Goal: Navigation & Orientation: Find specific page/section

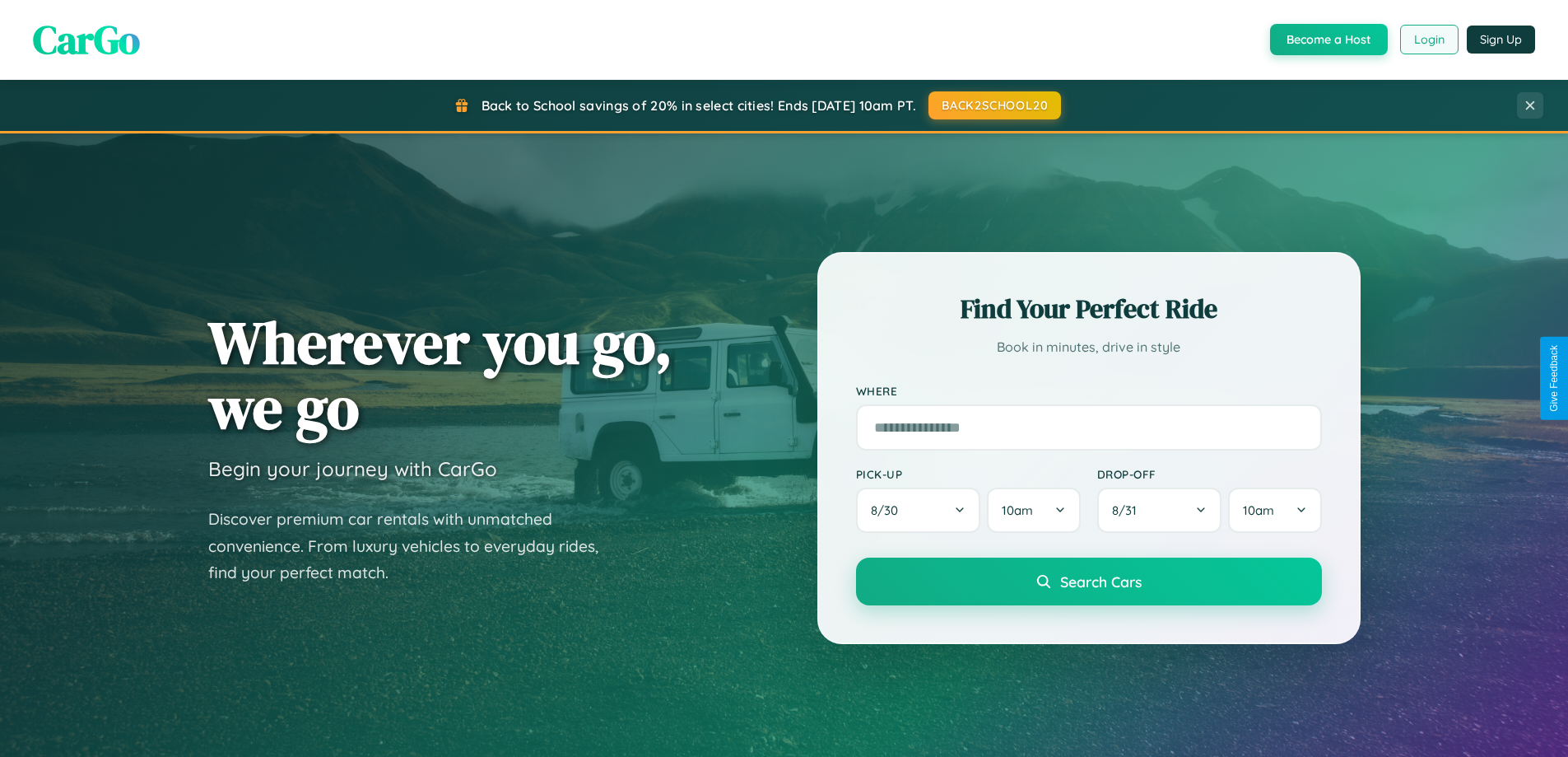
click at [1428, 40] on button "Login" at bounding box center [1429, 40] width 58 height 30
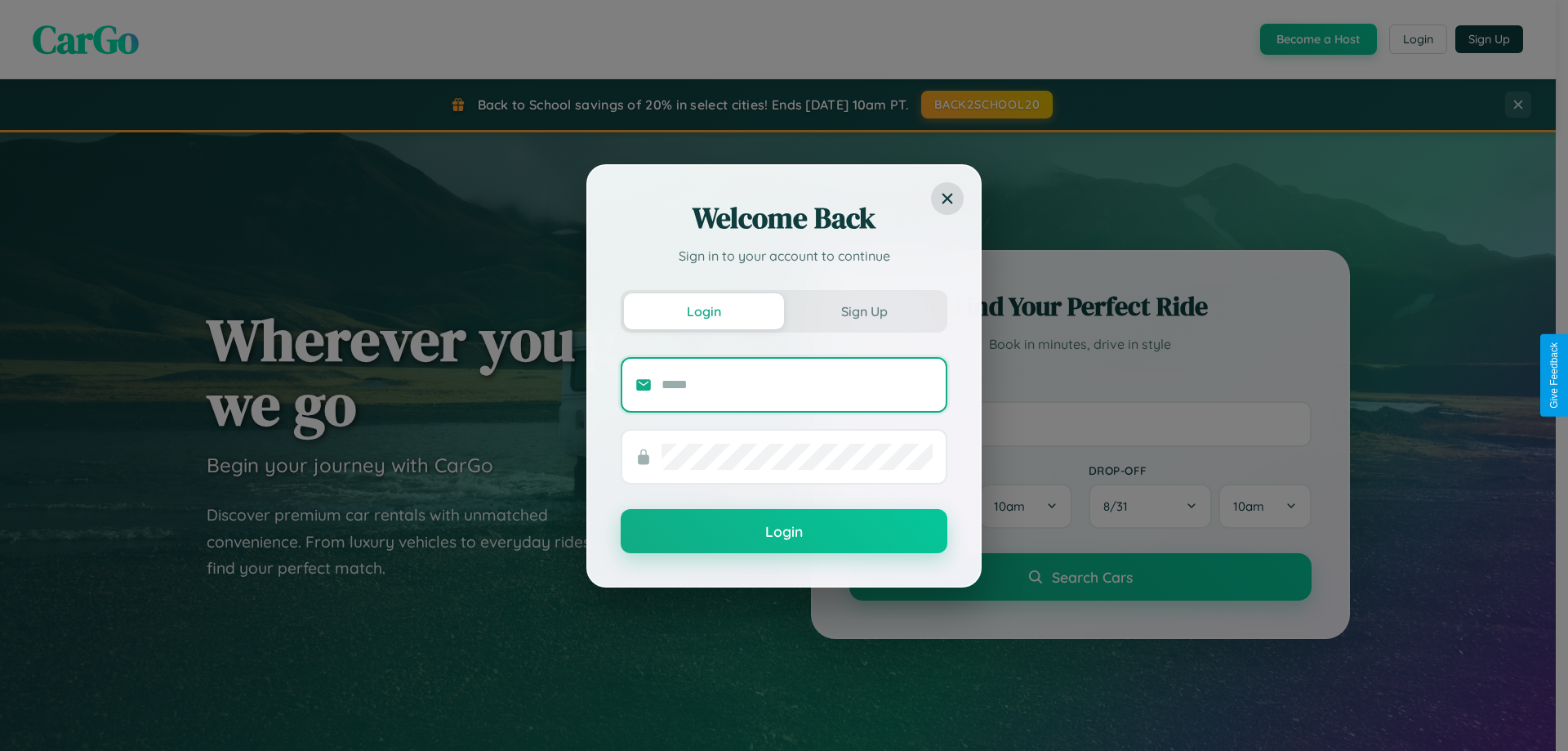
click at [797, 384] on input "text" at bounding box center [797, 385] width 272 height 26
type input "**********"
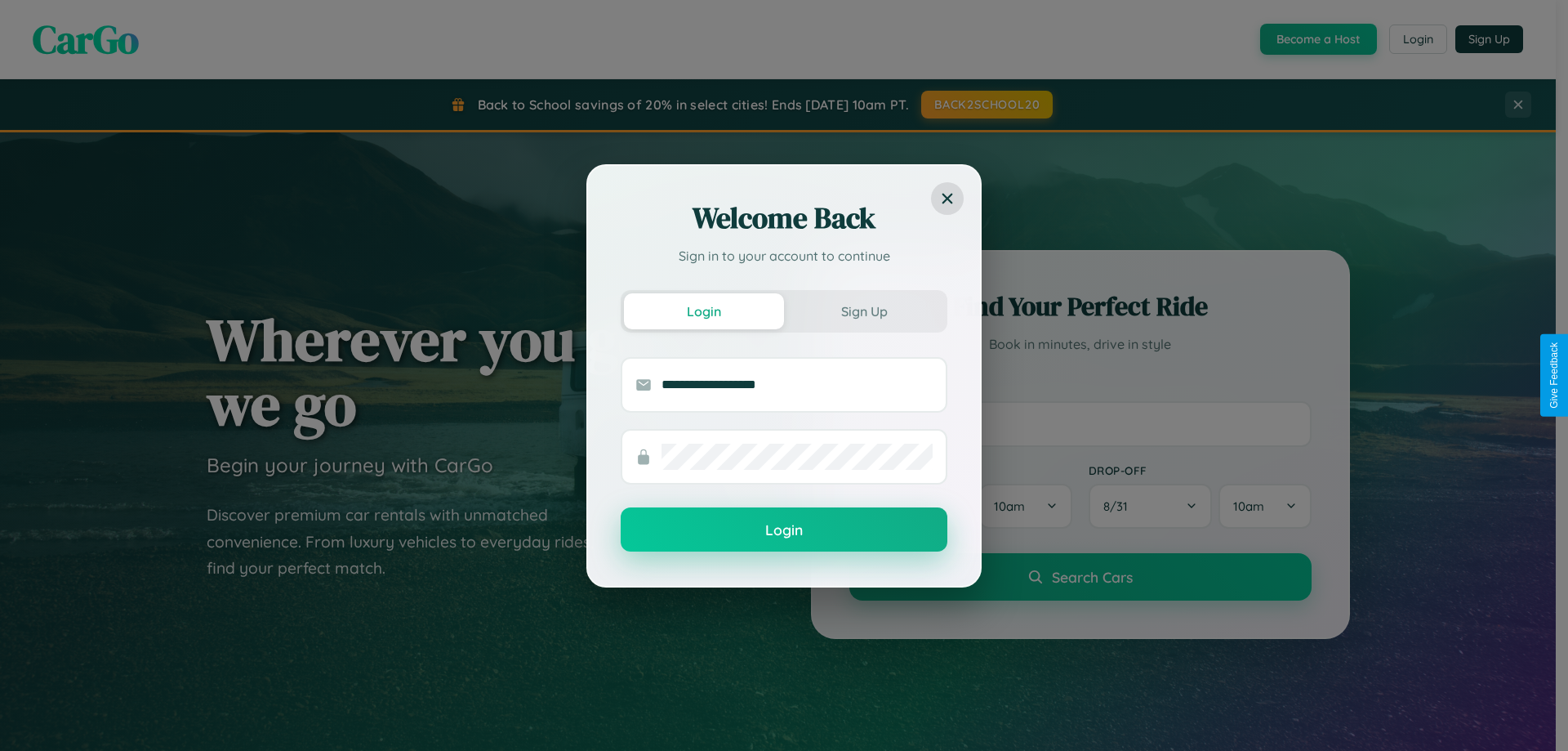
click at [784, 530] on button "Login" at bounding box center [784, 529] width 327 height 45
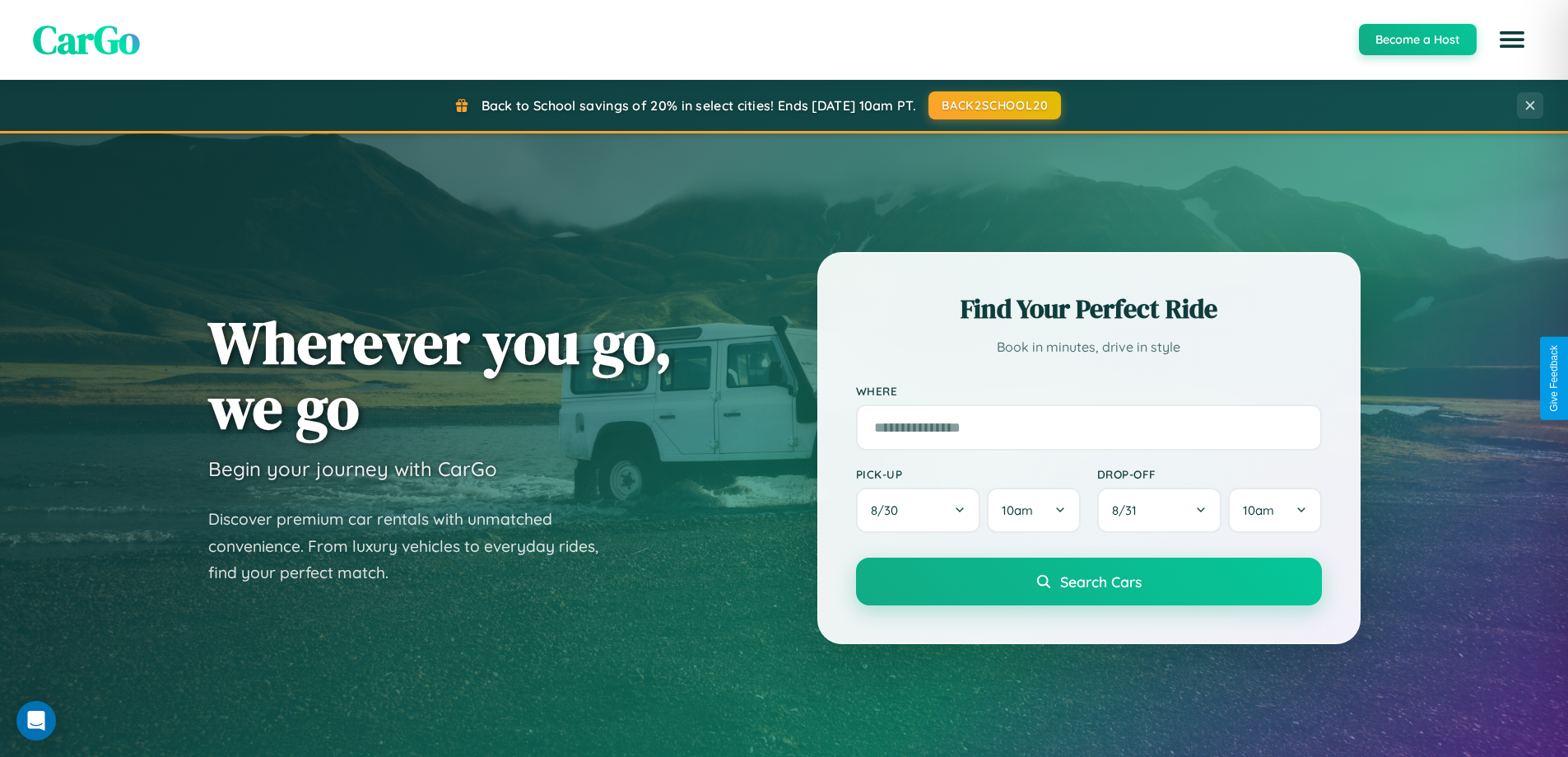
scroll to position [1133, 0]
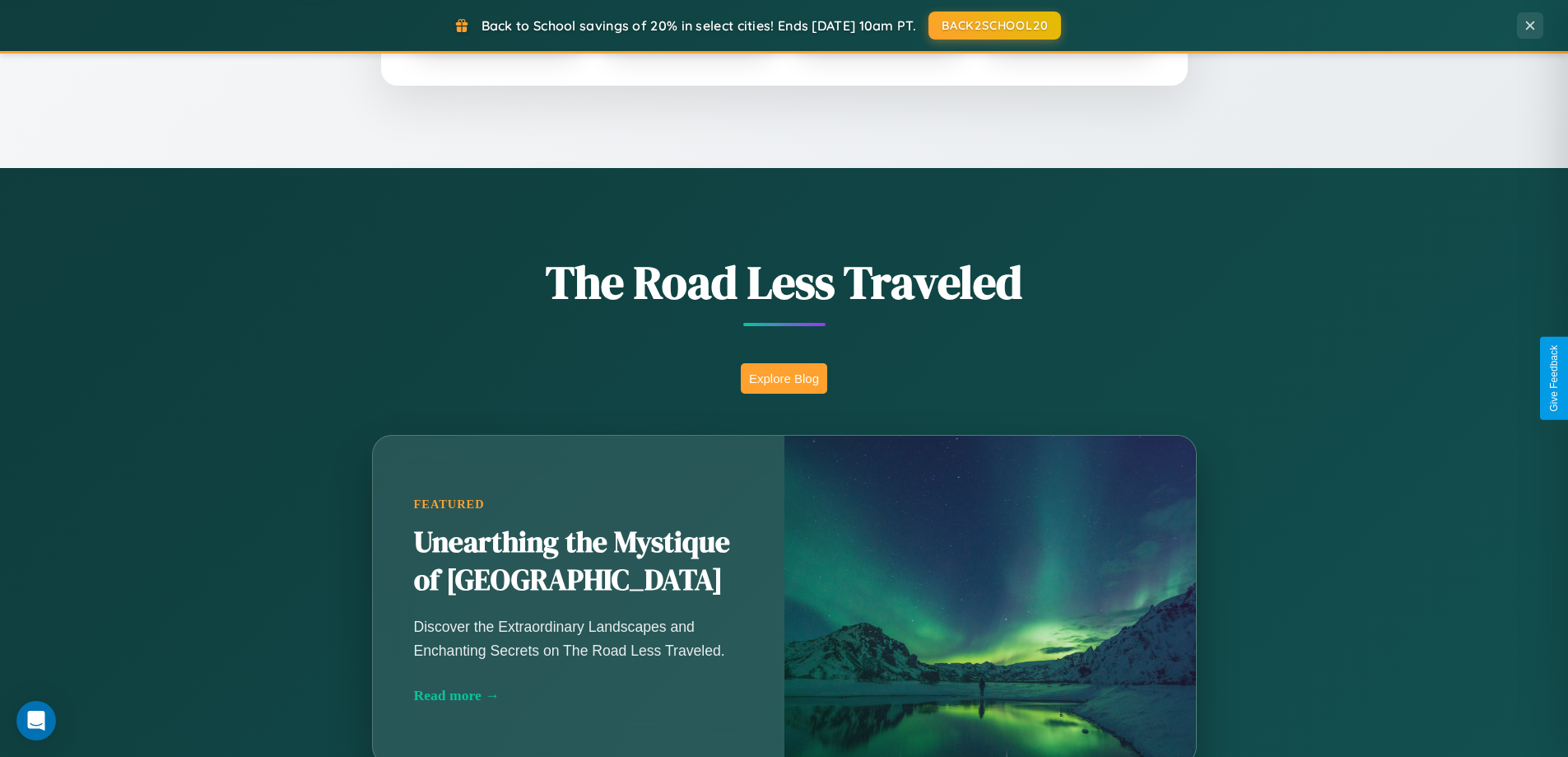
click at [784, 378] on button "Explore Blog" at bounding box center [784, 378] width 86 height 31
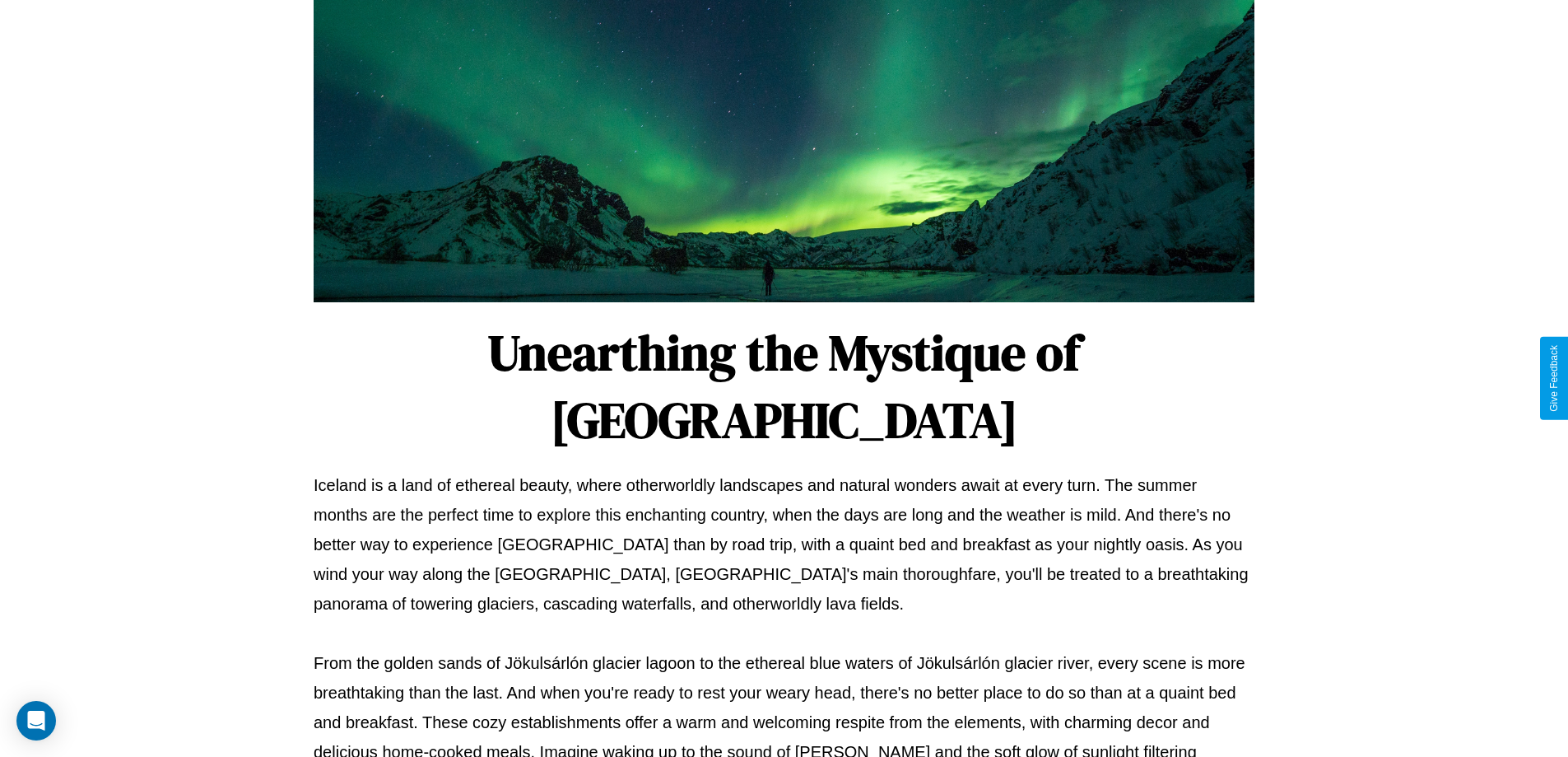
scroll to position [533, 0]
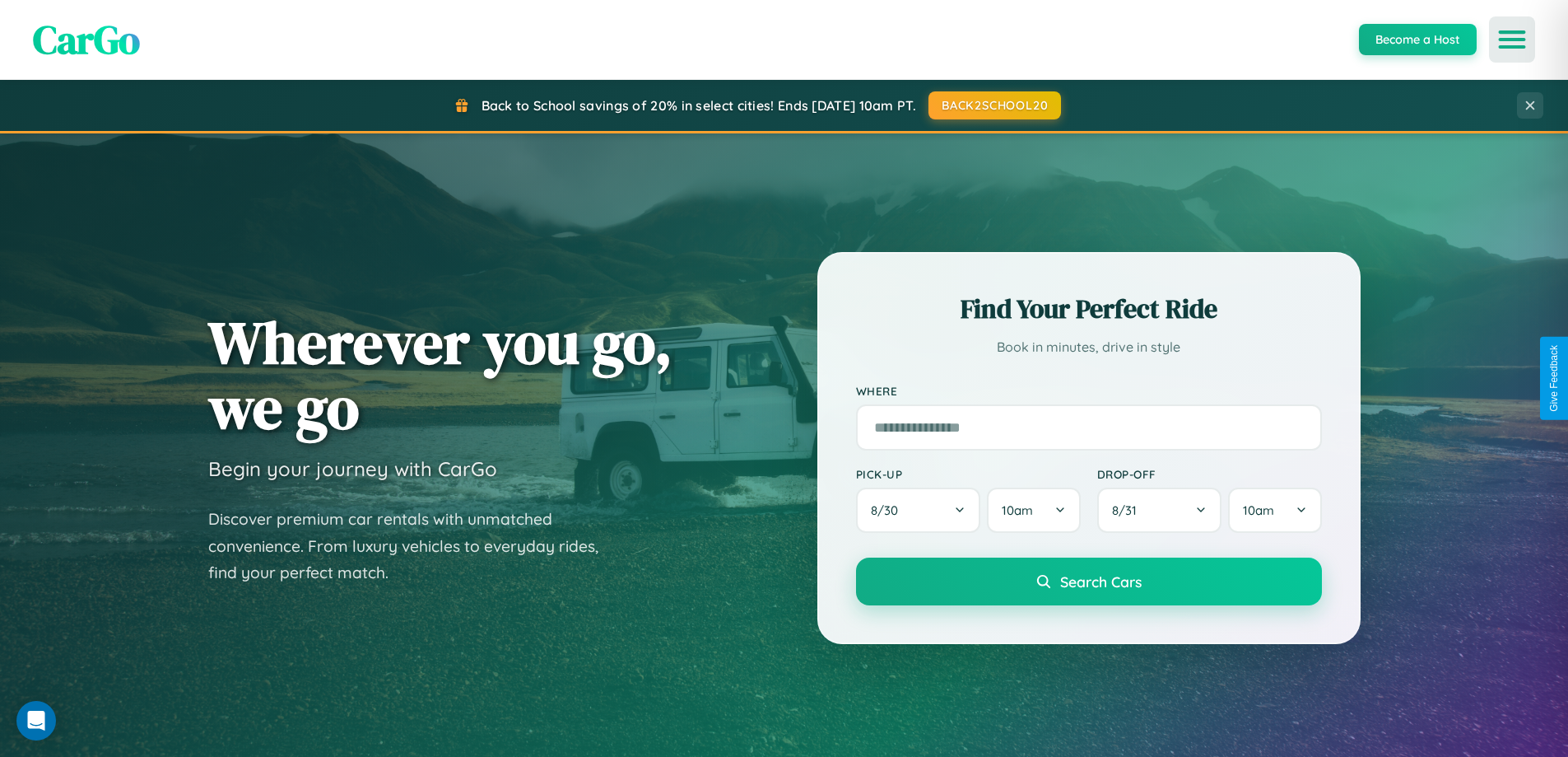
click at [1513, 40] on icon "Open menu" at bounding box center [1513, 39] width 24 height 15
